Goal: Information Seeking & Learning: Find specific fact

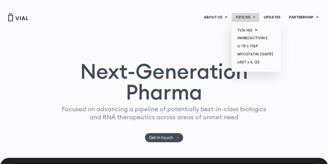
click at [254, 16] on link "PIPELINE" at bounding box center [246, 17] width 28 height 9
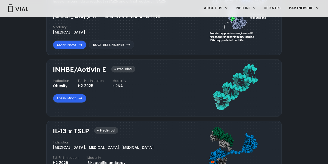
scroll to position [364, 0]
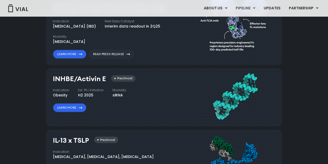
drag, startPoint x: 53, startPoint y: 79, endPoint x: 105, endPoint y: 77, distance: 52.0
click at [105, 77] on h3 "INHBE/Activin E" at bounding box center [79, 79] width 53 height 8
copy h3 "INHBE/Activin E"
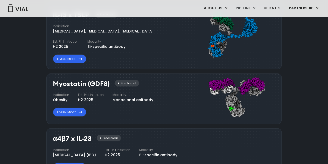
scroll to position [497, 0]
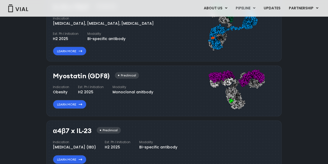
drag, startPoint x: 55, startPoint y: 76, endPoint x: 85, endPoint y: 73, distance: 30.4
click at [85, 73] on h3 "Myostatin (GDF8)" at bounding box center [81, 76] width 57 height 8
copy h3 "Myostatin"
drag, startPoint x: 107, startPoint y: 75, endPoint x: 89, endPoint y: 75, distance: 18.2
click at [89, 75] on h3 "Myostatin (GDF8)" at bounding box center [81, 76] width 57 height 8
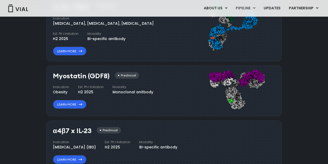
copy h3 "GDF8"
